Goal: Transaction & Acquisition: Obtain resource

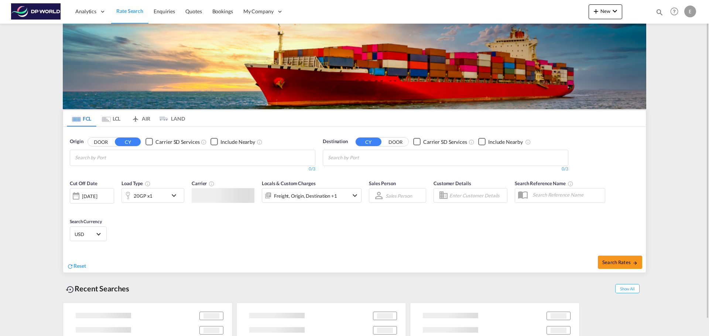
click at [220, 158] on md-chips at bounding box center [192, 158] width 245 height 16
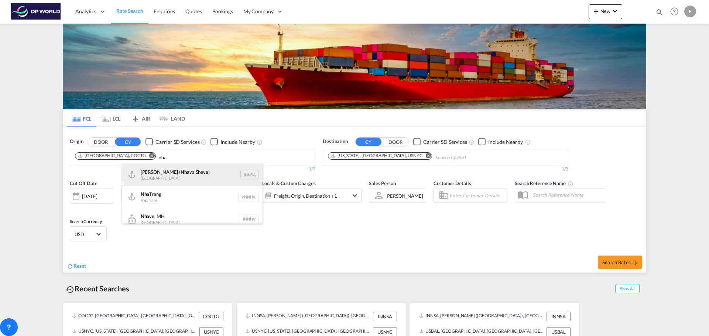
type input "nha"
click at [199, 168] on div "[PERSON_NAME] ( [GEOGRAPHIC_DATA]) [GEOGRAPHIC_DATA] INNSA" at bounding box center [192, 175] width 140 height 22
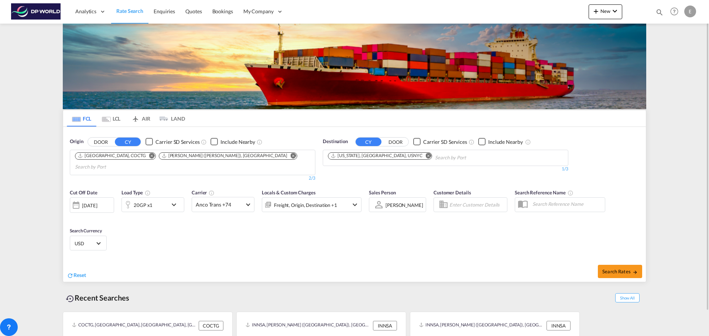
click at [426, 156] on md-icon "Remove" at bounding box center [429, 156] width 6 height 6
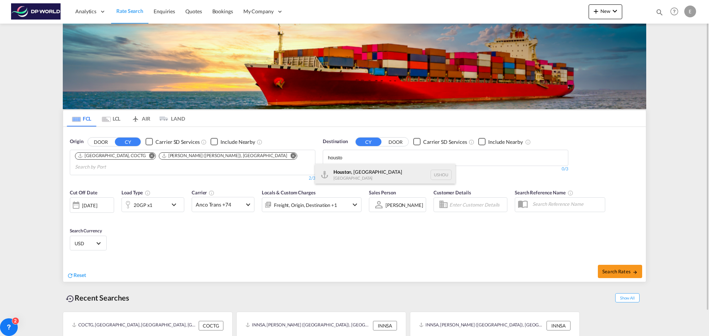
type input "housto"
click at [374, 170] on div "Housto n, [GEOGRAPHIC_DATA] [GEOGRAPHIC_DATA] USHOU" at bounding box center [385, 175] width 140 height 22
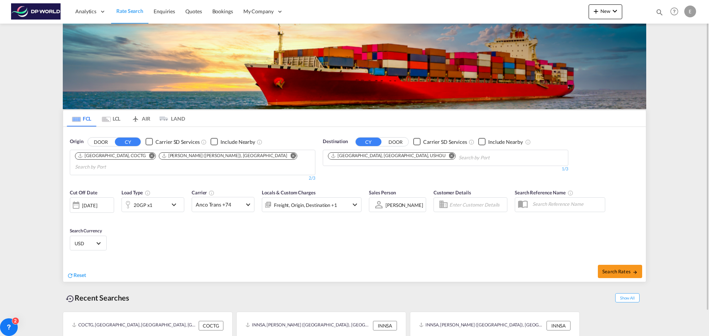
click at [174, 201] on md-icon "icon-chevron-down" at bounding box center [176, 205] width 13 height 9
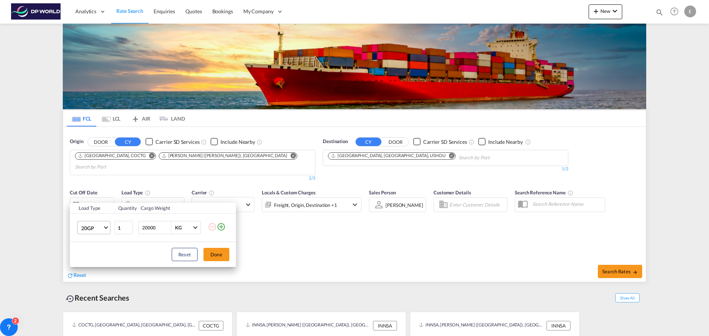
click at [105, 229] on md-select-value "20GP" at bounding box center [96, 228] width 30 height 13
click at [99, 266] on md-option "40HC" at bounding box center [100, 264] width 50 height 18
click at [221, 255] on button "Done" at bounding box center [216, 254] width 26 height 13
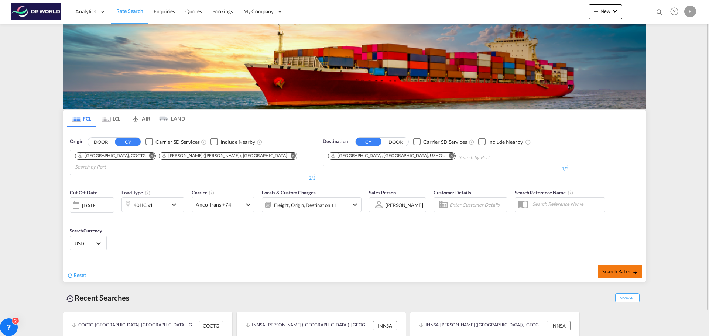
click at [619, 269] on span "Search Rates" at bounding box center [619, 272] width 35 height 6
type input "COCTG,INNSA to USHOU / [DATE]"
